Goal: Information Seeking & Learning: Learn about a topic

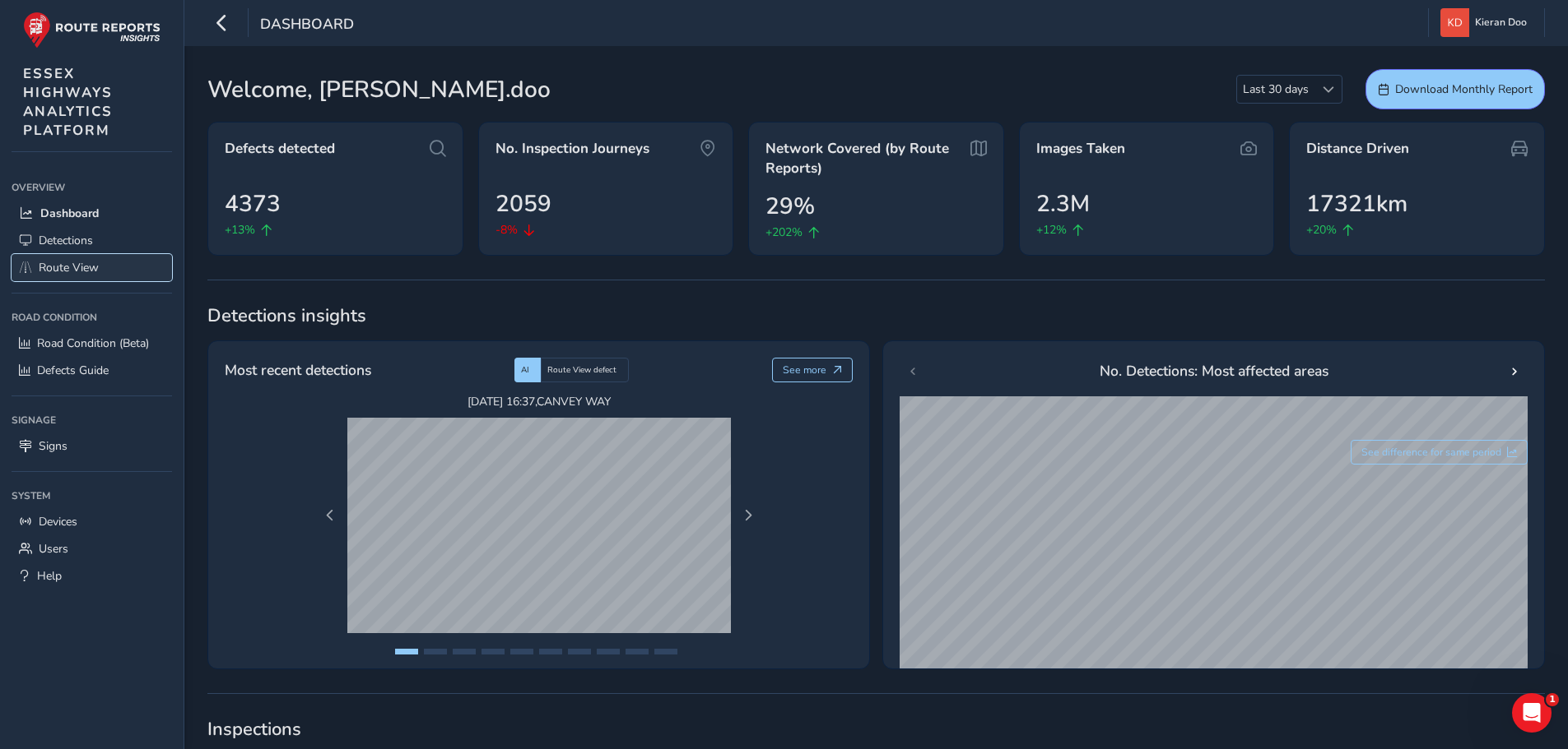
click at [79, 258] on link "Route View" at bounding box center [91, 267] width 160 height 27
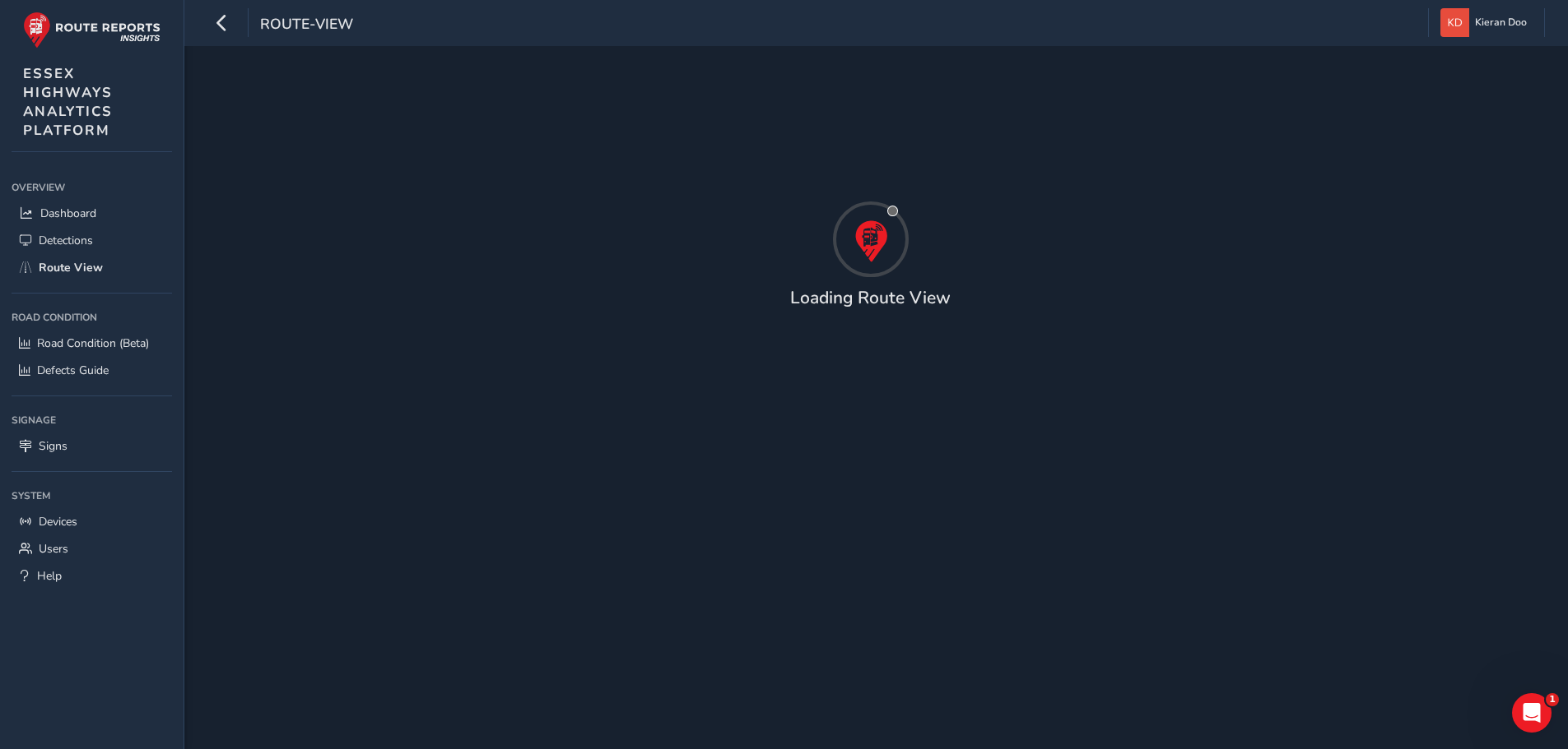
type input "[DATE] - [DATE]"
type input "00:00"
type input "23:59"
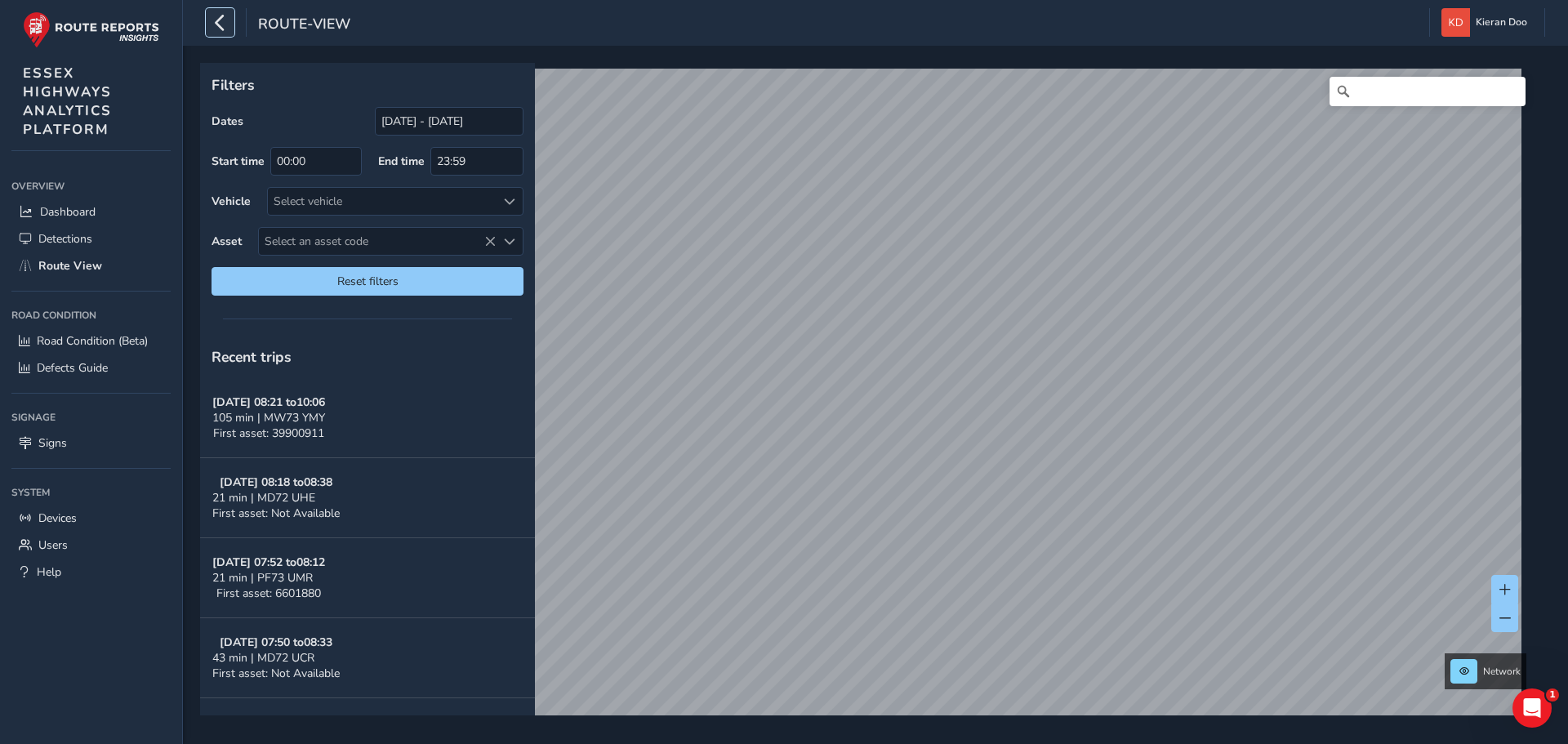
click at [212, 22] on icon "button" at bounding box center [220, 23] width 17 height 28
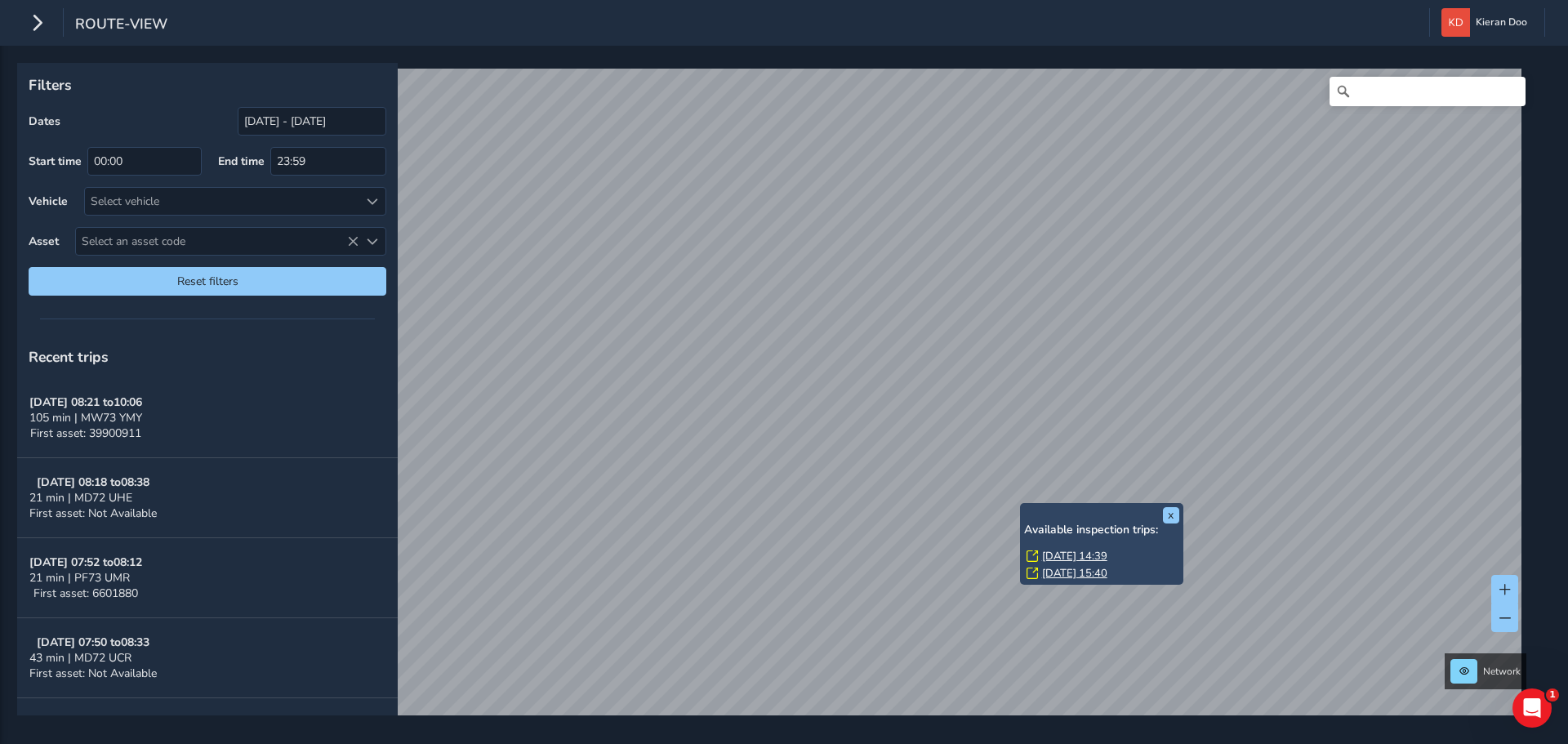
click at [1051, 552] on link "[DATE] 14:39" at bounding box center [1075, 557] width 66 height 15
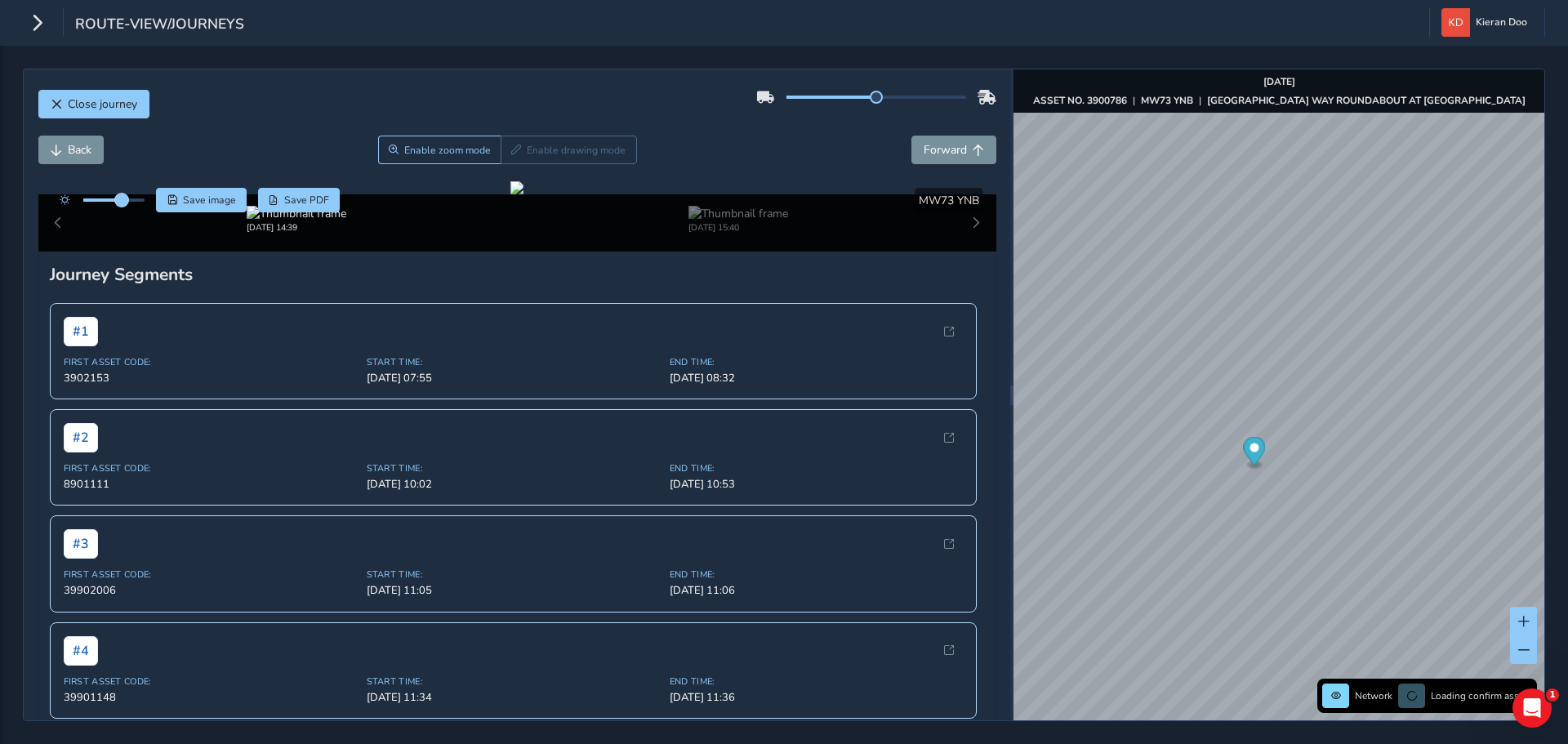
drag, startPoint x: 112, startPoint y: 197, endPoint x: 122, endPoint y: 199, distance: 10.2
click at [122, 199] on span at bounding box center [122, 200] width 13 height 13
click at [510, 195] on div at bounding box center [517, 188] width 13 height 13
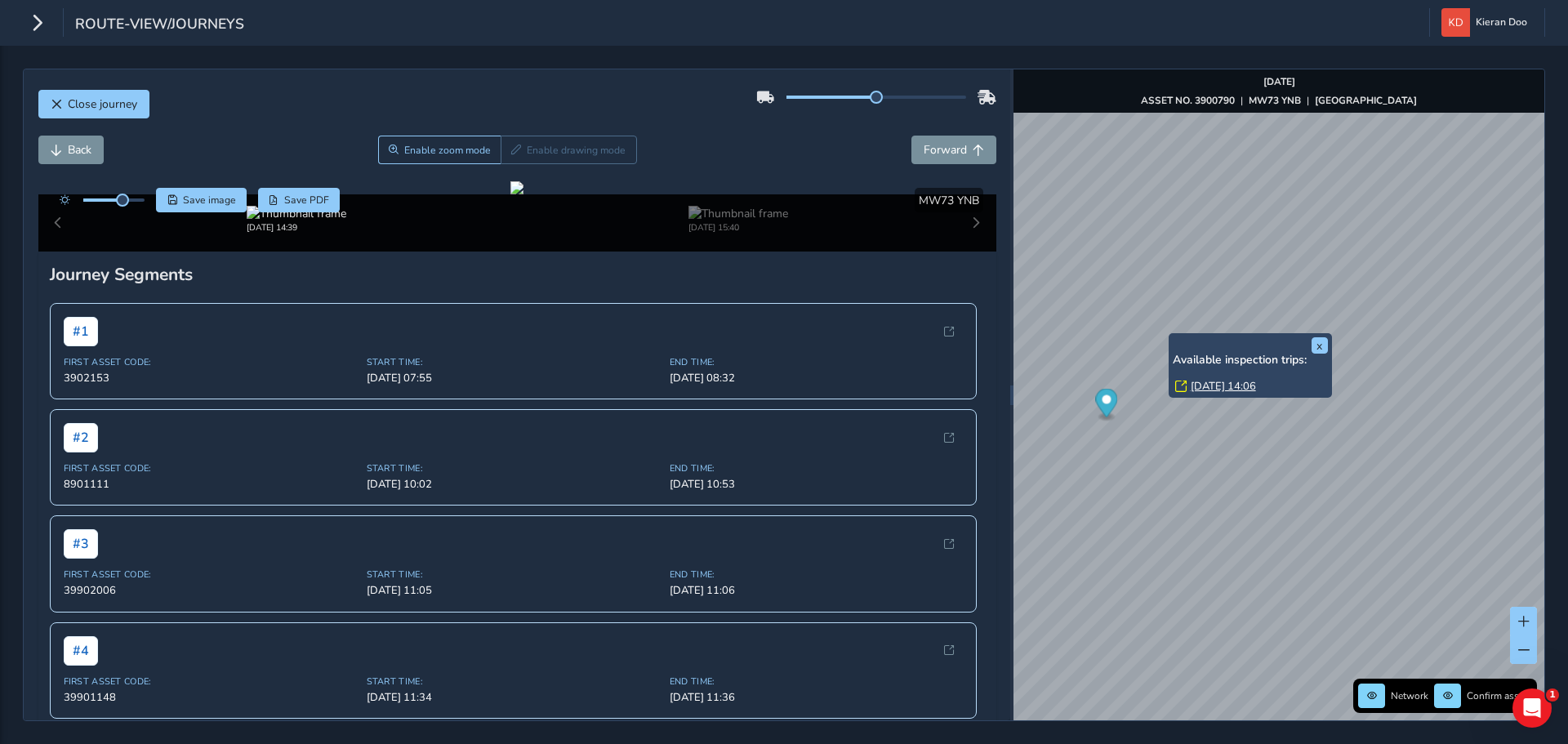
click at [1201, 387] on link "[DATE] 14:06" at bounding box center [1224, 387] width 66 height 15
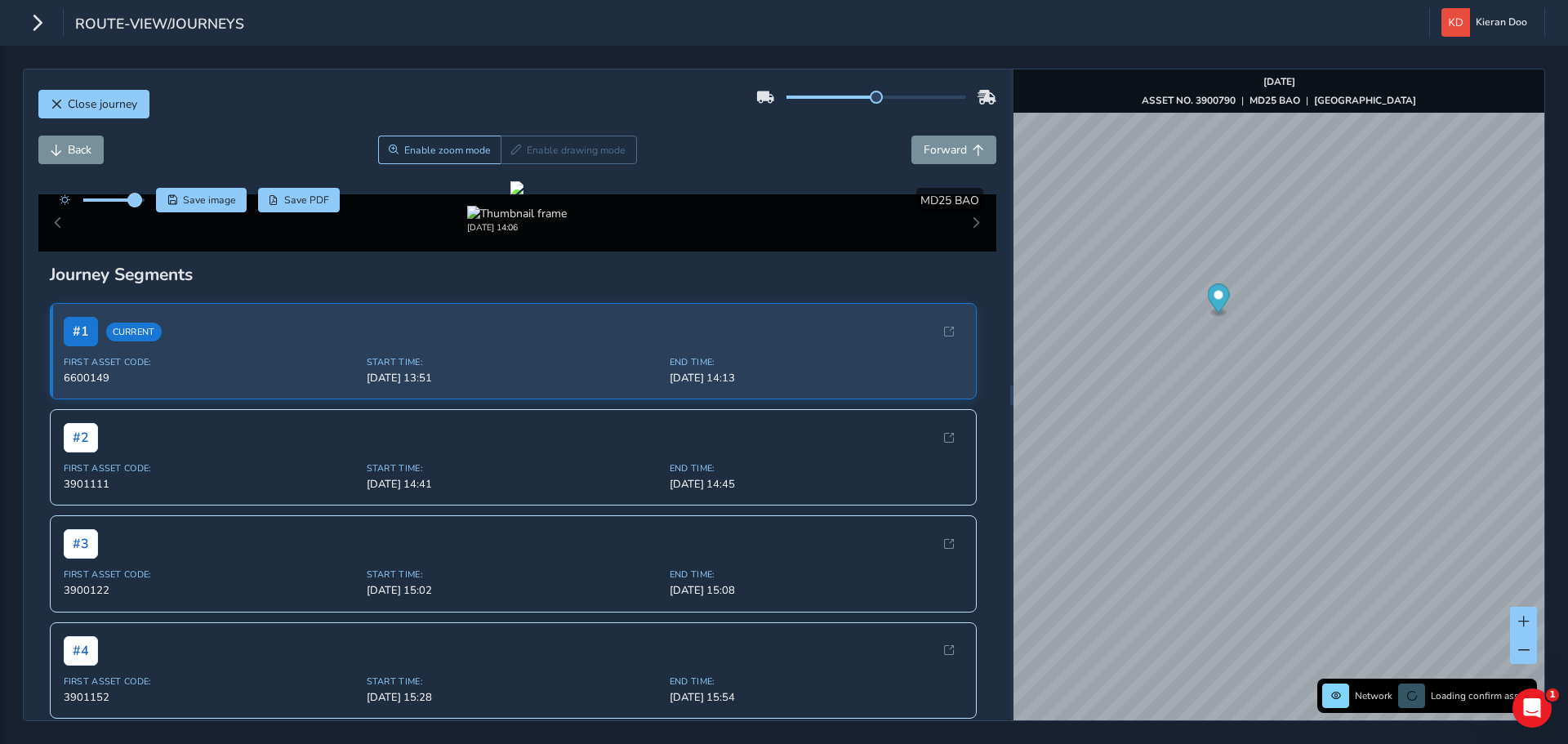
drag, startPoint x: 122, startPoint y: 200, endPoint x: 135, endPoint y: 204, distance: 13.6
click at [135, 204] on span at bounding box center [134, 200] width 13 height 13
click at [524, 195] on div at bounding box center [517, 188] width 13 height 13
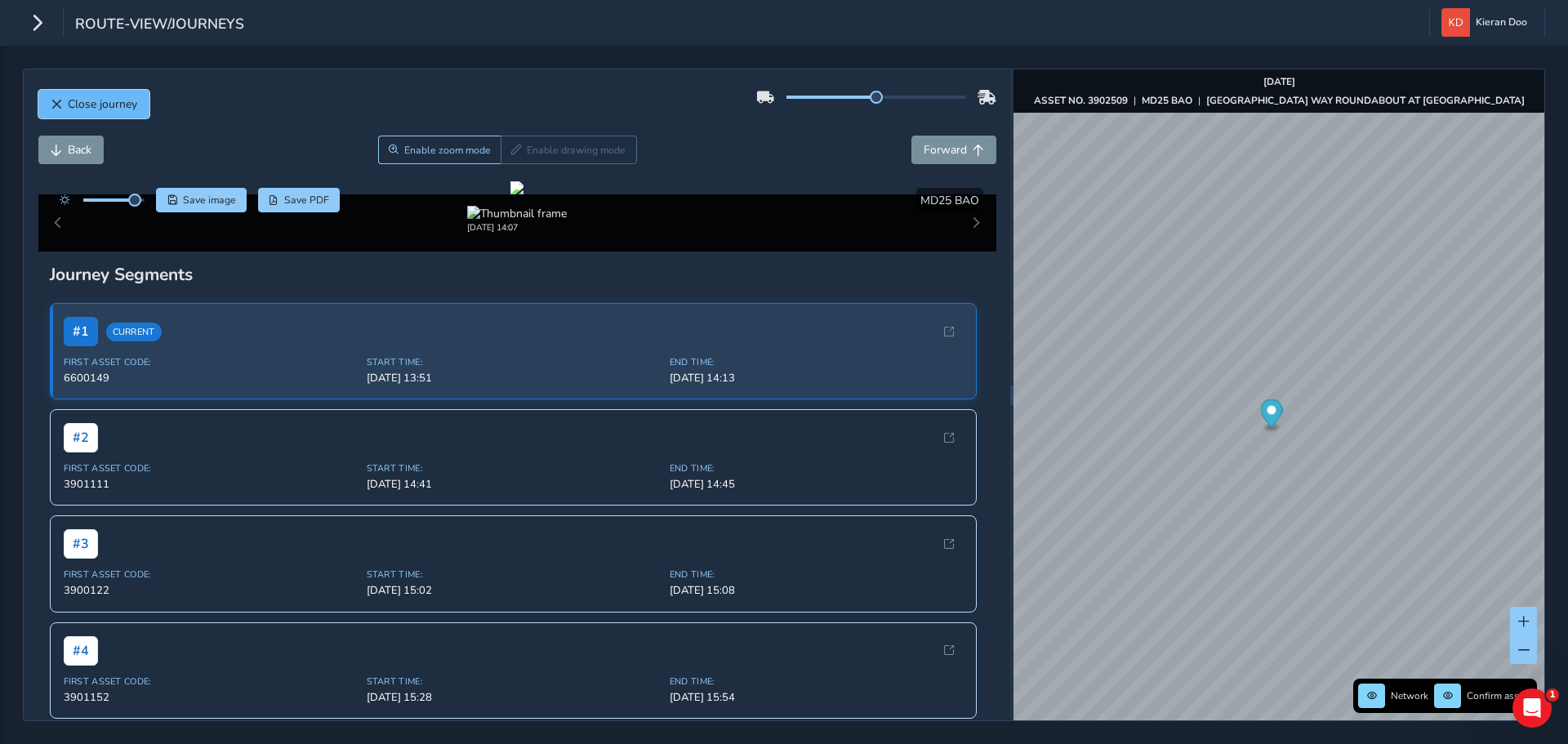
click at [75, 103] on span "Close journey" at bounding box center [102, 104] width 70 height 16
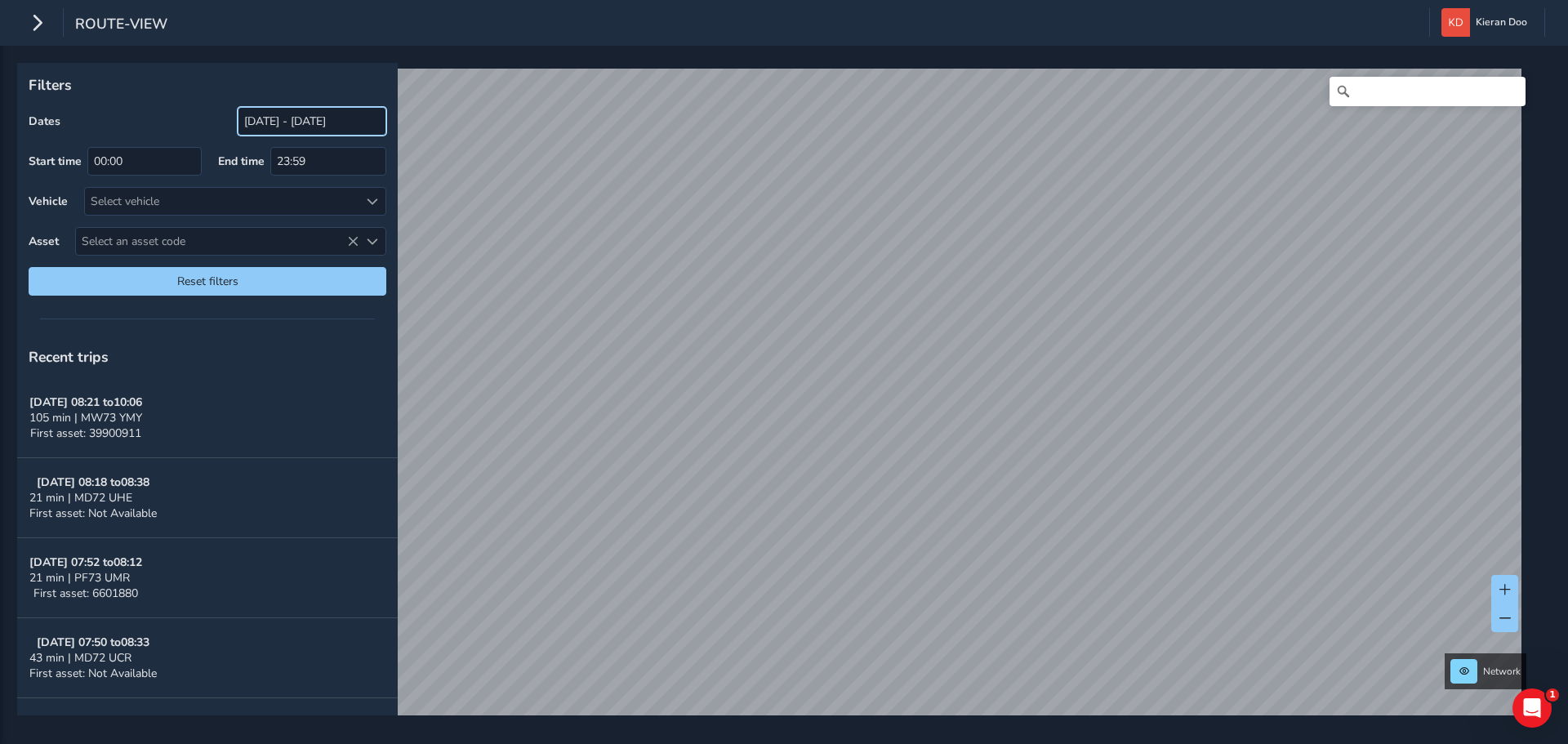
click at [277, 119] on input "[DATE] - [DATE]" at bounding box center [312, 121] width 149 height 28
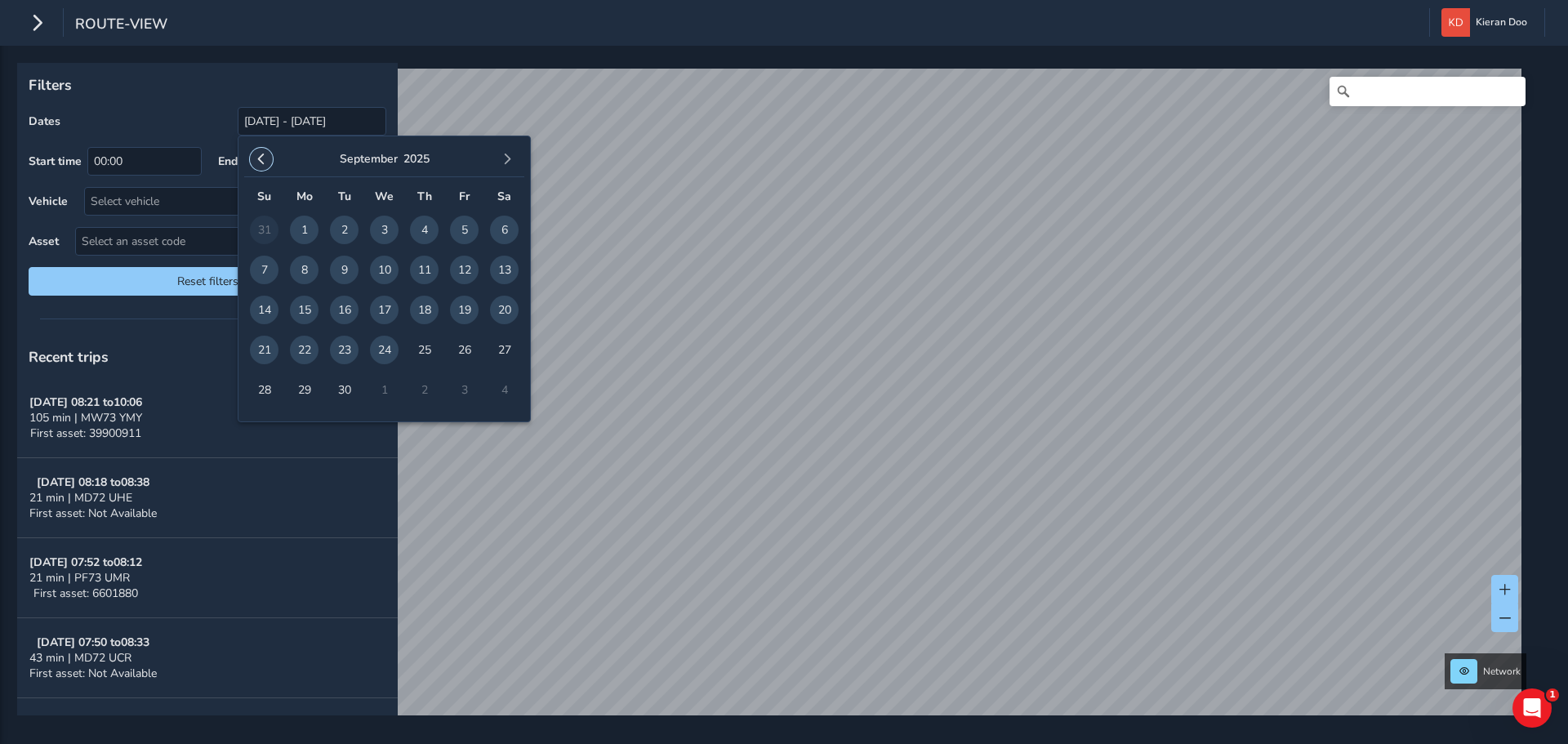
click at [267, 150] on button "button" at bounding box center [261, 159] width 23 height 23
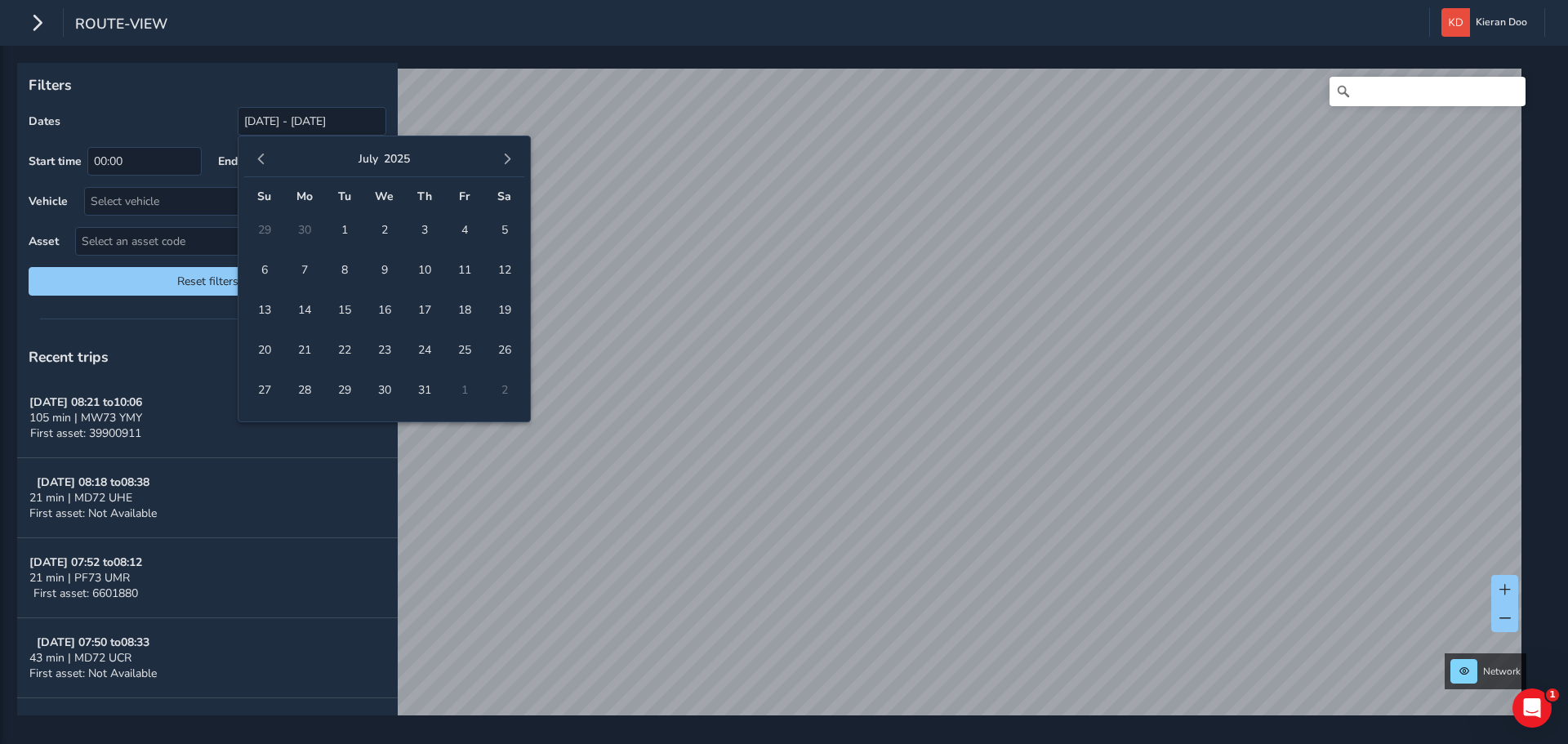
click at [267, 150] on button "button" at bounding box center [261, 159] width 23 height 23
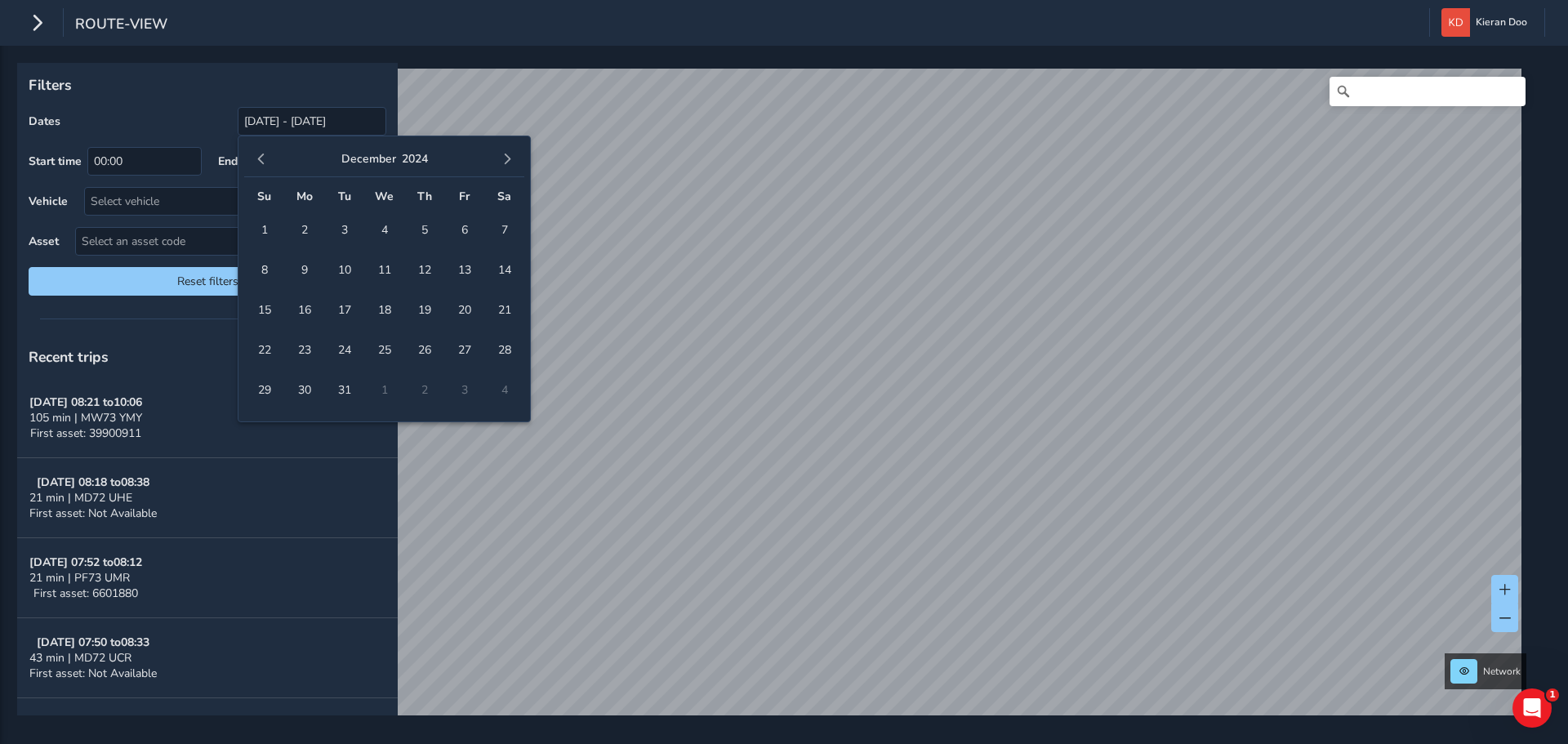
click at [267, 150] on button "button" at bounding box center [261, 159] width 23 height 23
click at [432, 228] on span "1" at bounding box center [424, 230] width 28 height 28
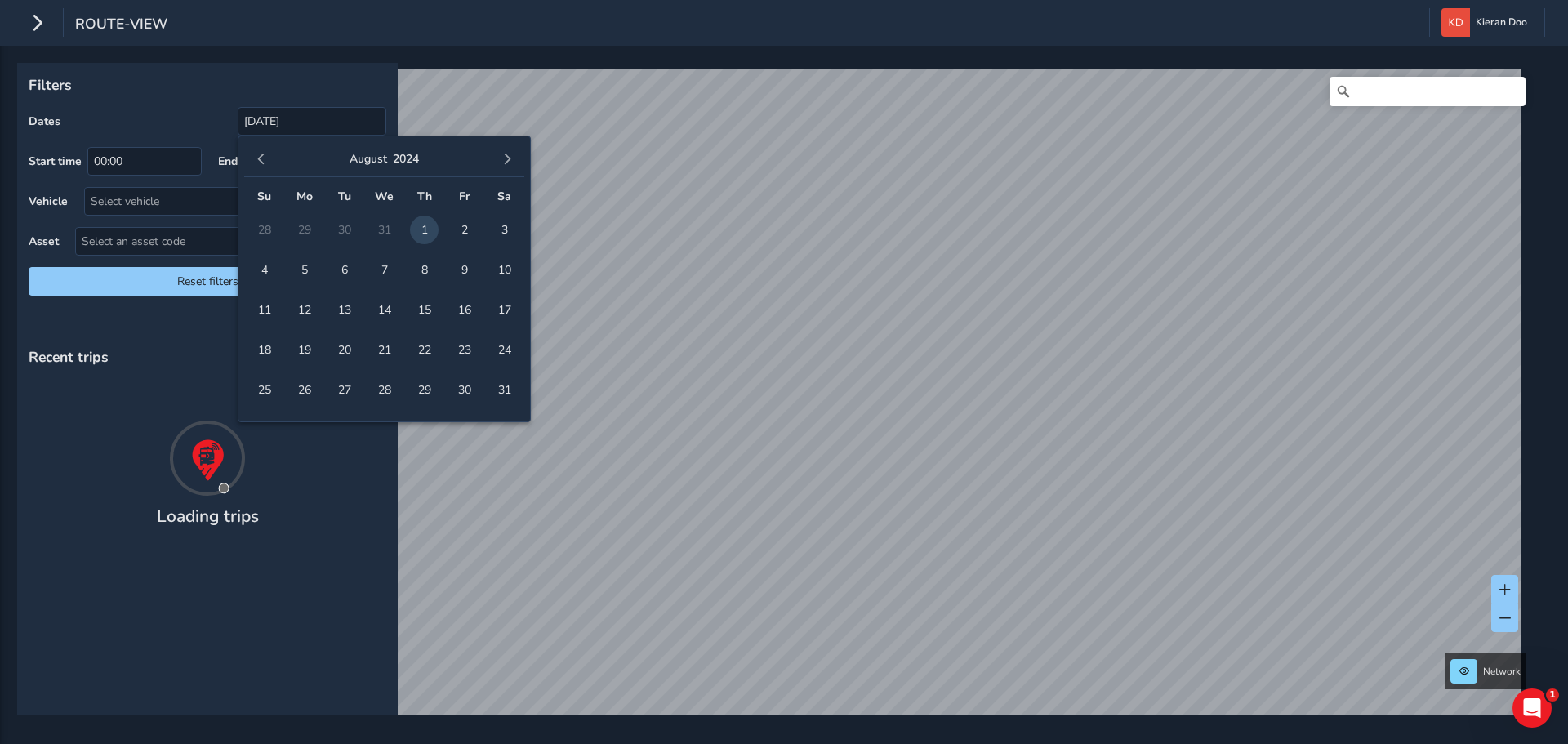
click at [492, 179] on div "[DATE] Su Mo Tu We Th Fr Sa 28 29 30 31 1 2 3 4 5 6 7 8 9 10 11 12 13 14 15 16 …" at bounding box center [384, 276] width 280 height 268
click at [513, 157] on button "button" at bounding box center [507, 159] width 23 height 23
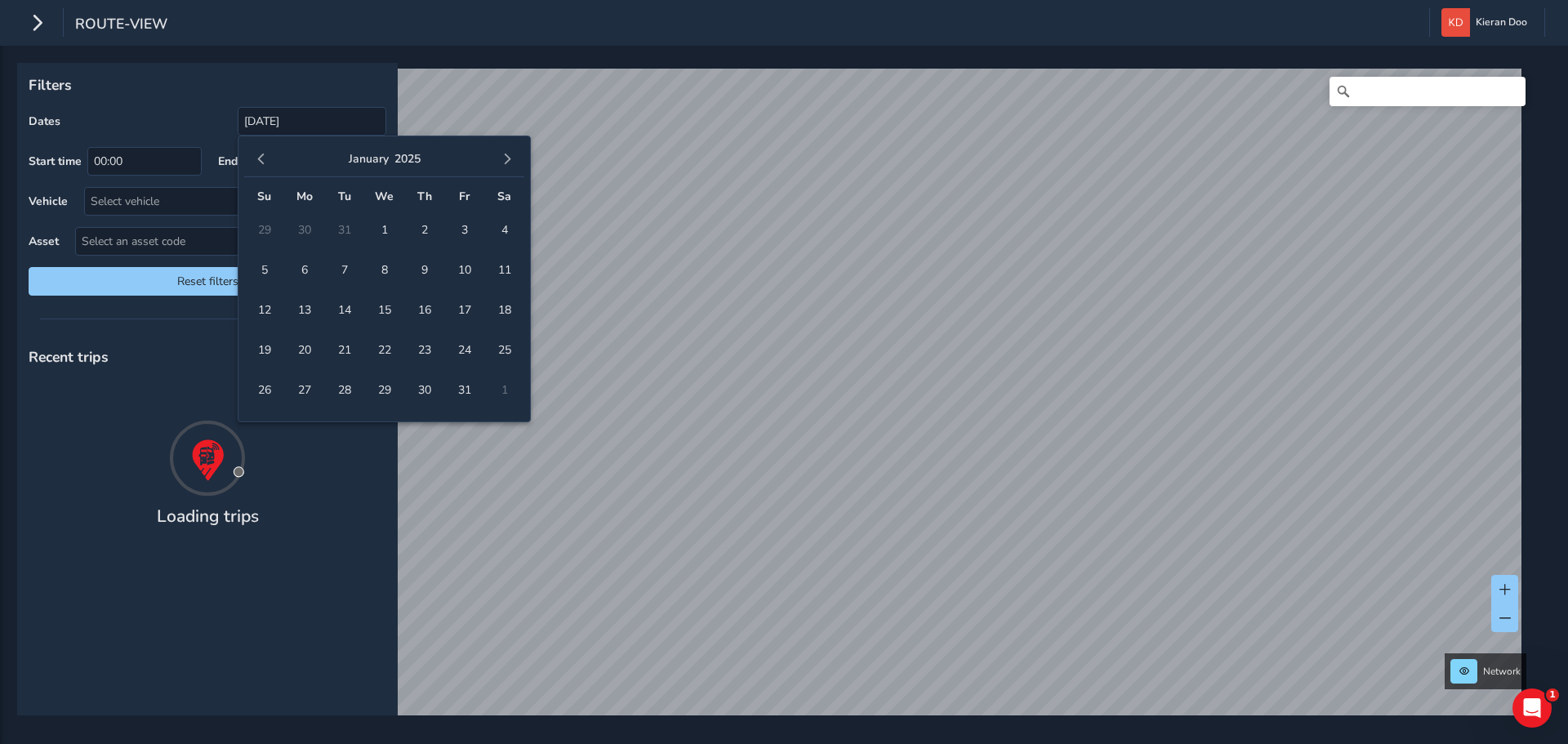
click at [513, 157] on button "button" at bounding box center [507, 159] width 23 height 23
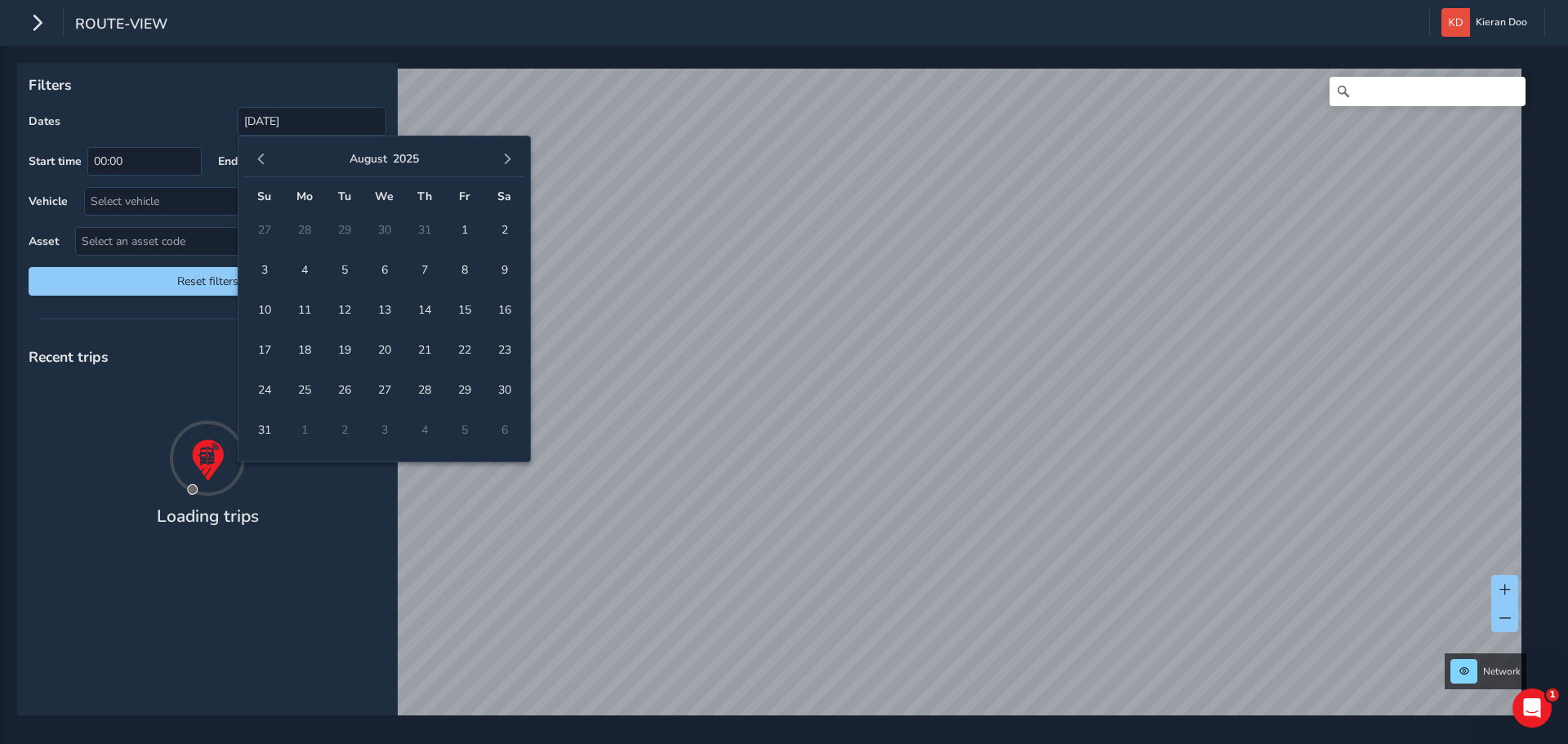
click at [513, 157] on button "button" at bounding box center [507, 159] width 23 height 23
click at [390, 342] on span "24" at bounding box center [384, 350] width 28 height 28
type input "[DATE] - [DATE]"
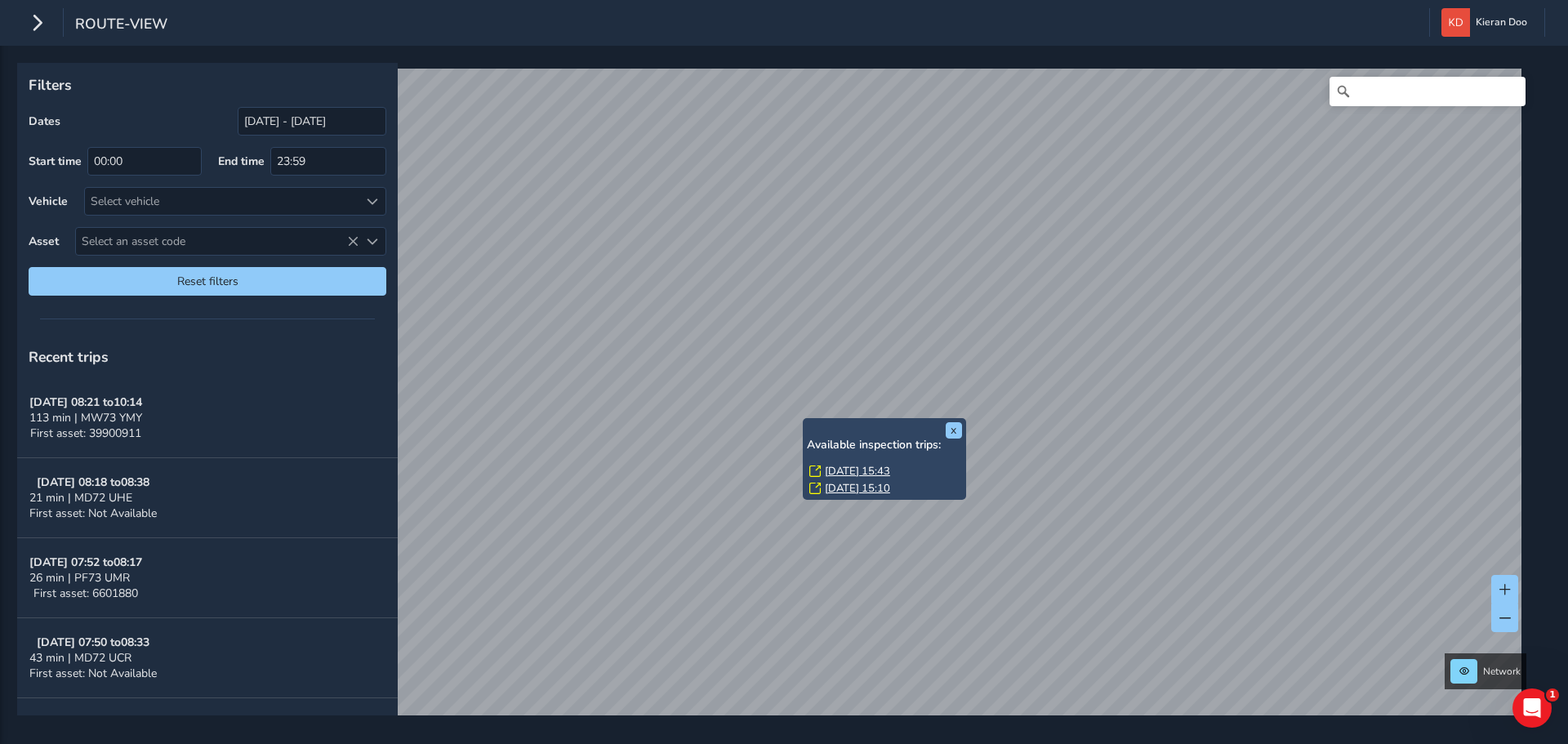
click at [847, 470] on link "[DATE] 15:43" at bounding box center [857, 471] width 66 height 15
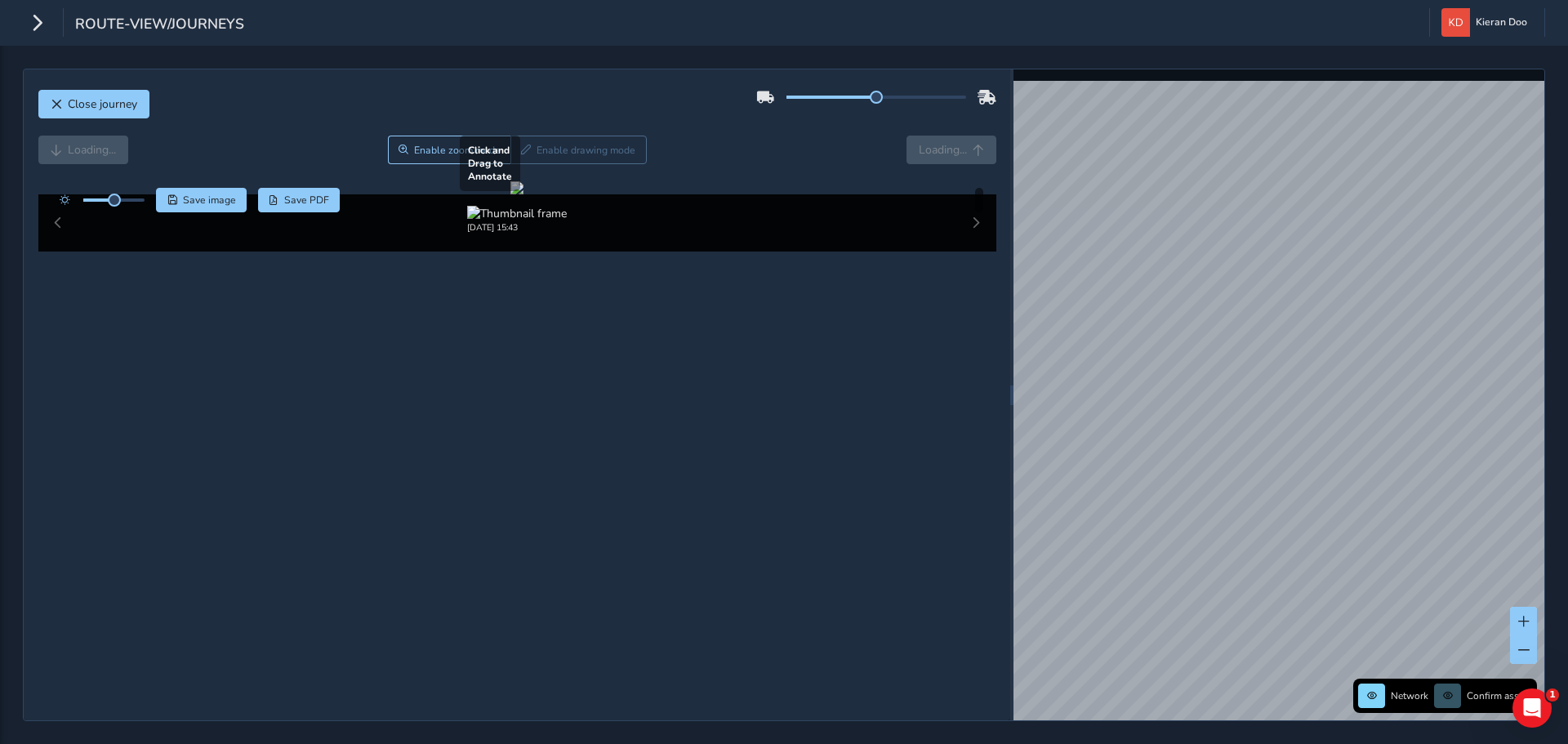
click at [524, 195] on div at bounding box center [517, 188] width 13 height 13
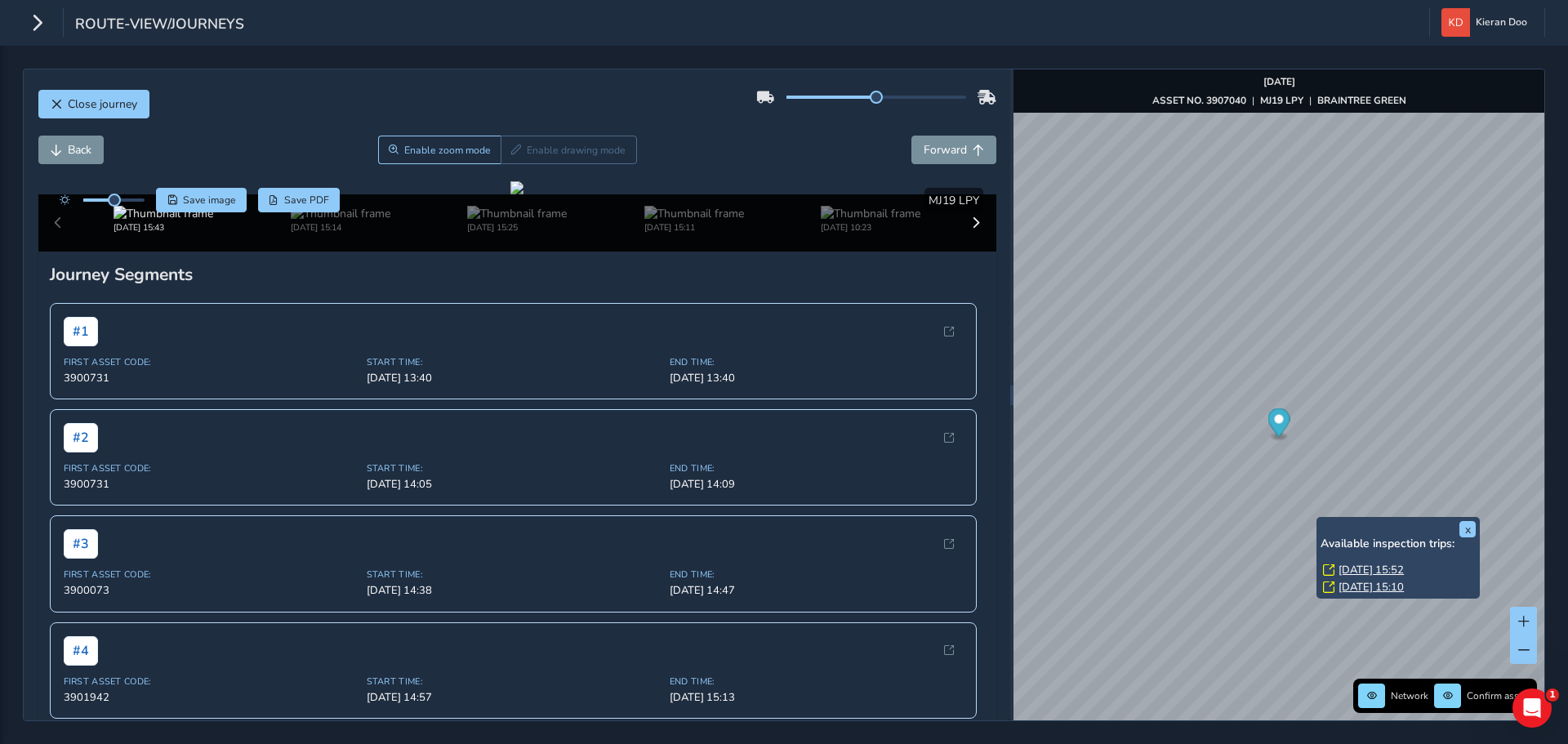
click at [1349, 569] on link "[DATE] 15:52" at bounding box center [1372, 571] width 66 height 15
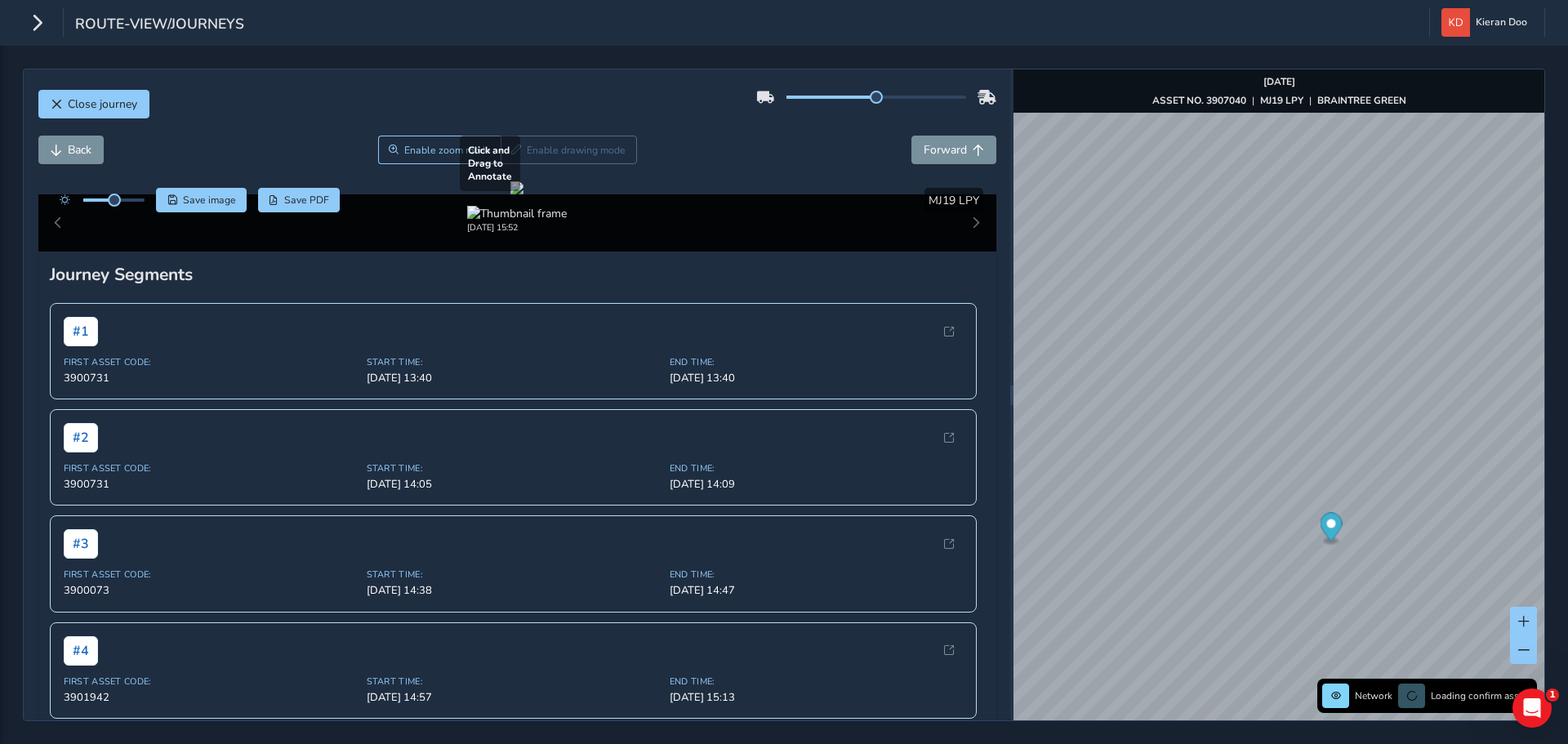
click at [524, 195] on div at bounding box center [517, 188] width 13 height 13
